Goal: Task Accomplishment & Management: Manage account settings

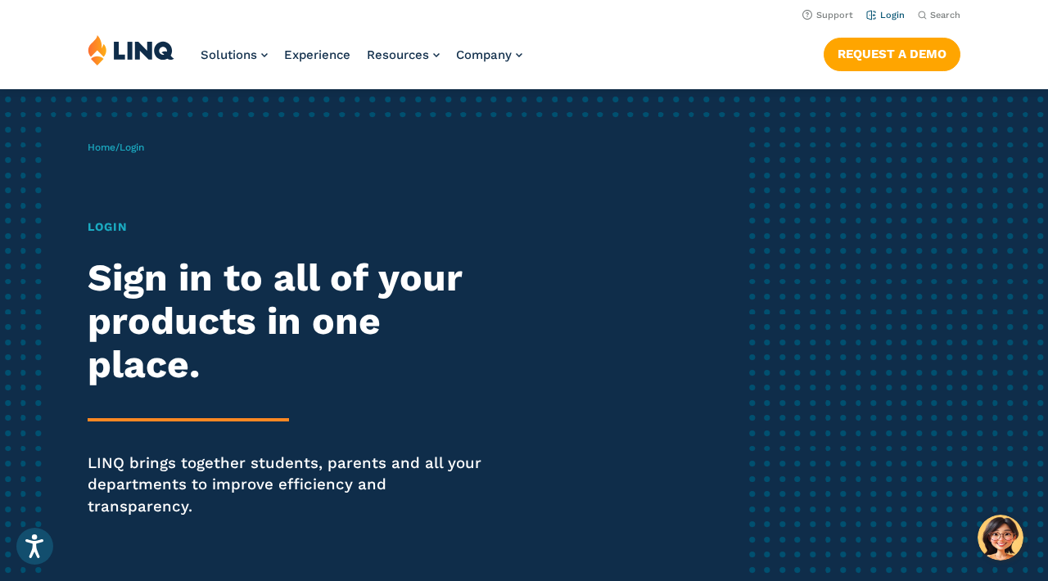
click at [890, 17] on link "Login" at bounding box center [885, 15] width 38 height 11
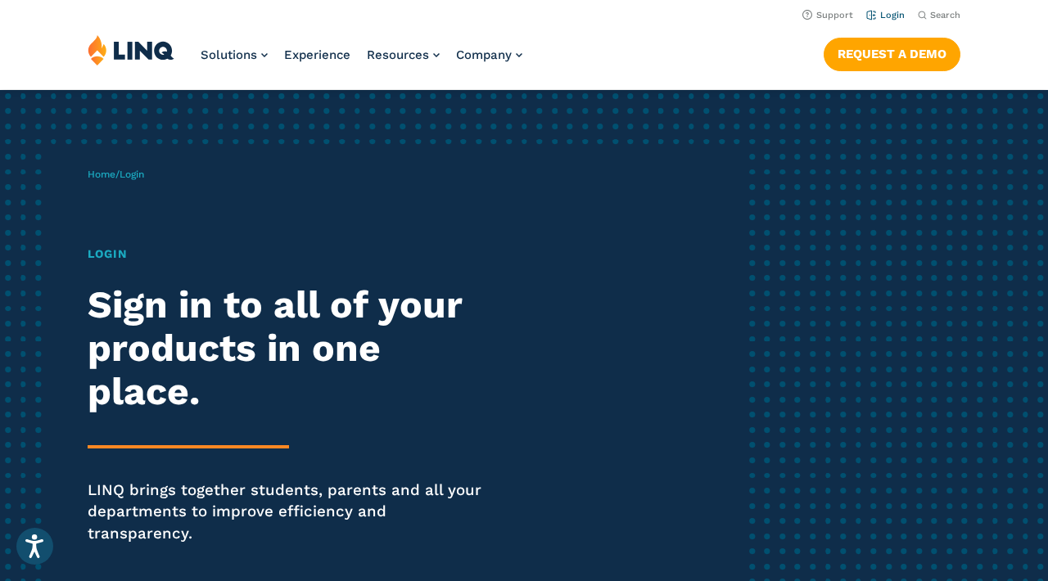
click at [872, 15] on link "Login" at bounding box center [885, 15] width 38 height 11
